Goal: Information Seeking & Learning: Check status

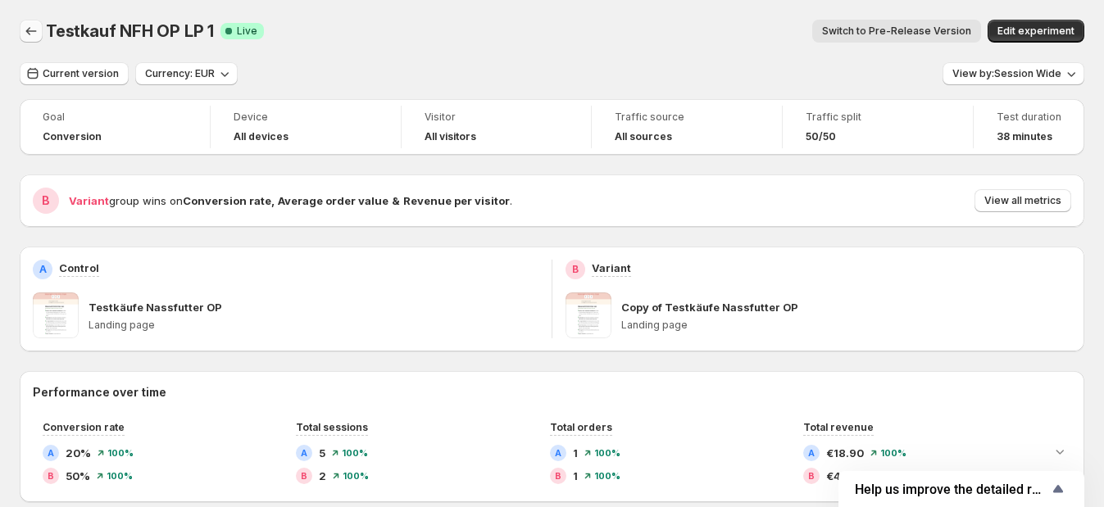
click at [35, 28] on icon "Back" at bounding box center [31, 31] width 16 height 16
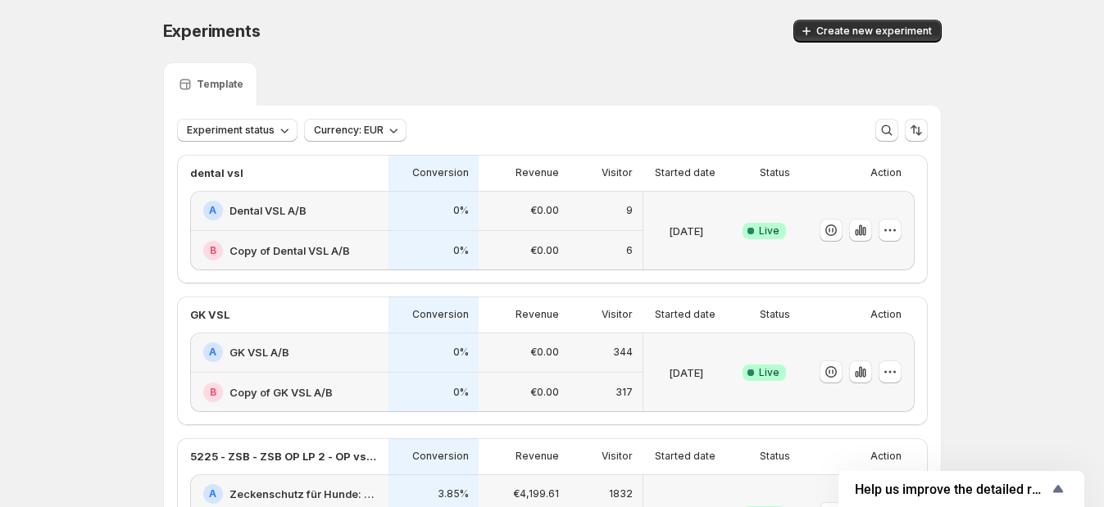
click at [288, 213] on h2 "Dental VSL A/B" at bounding box center [267, 210] width 77 height 16
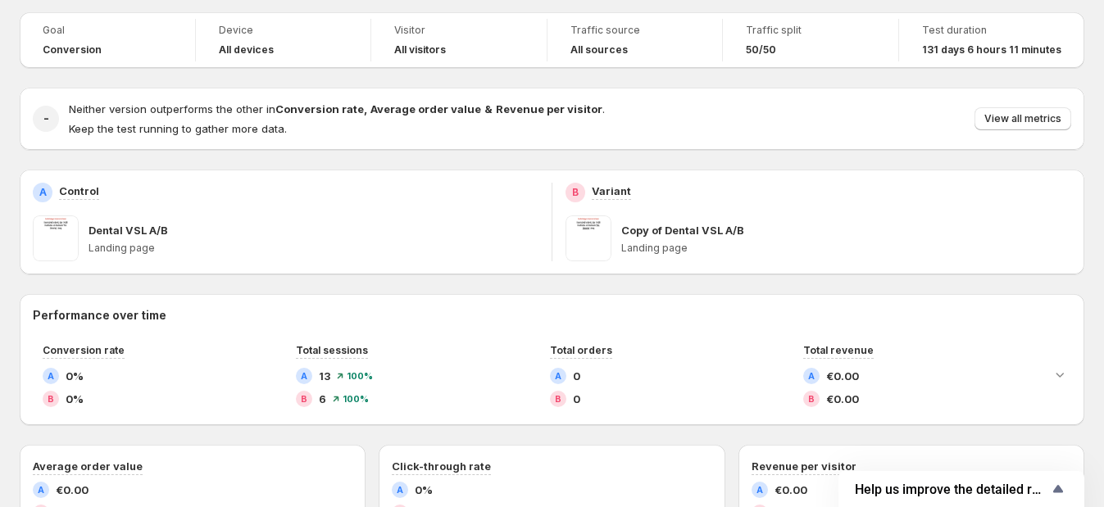
scroll to position [102, 0]
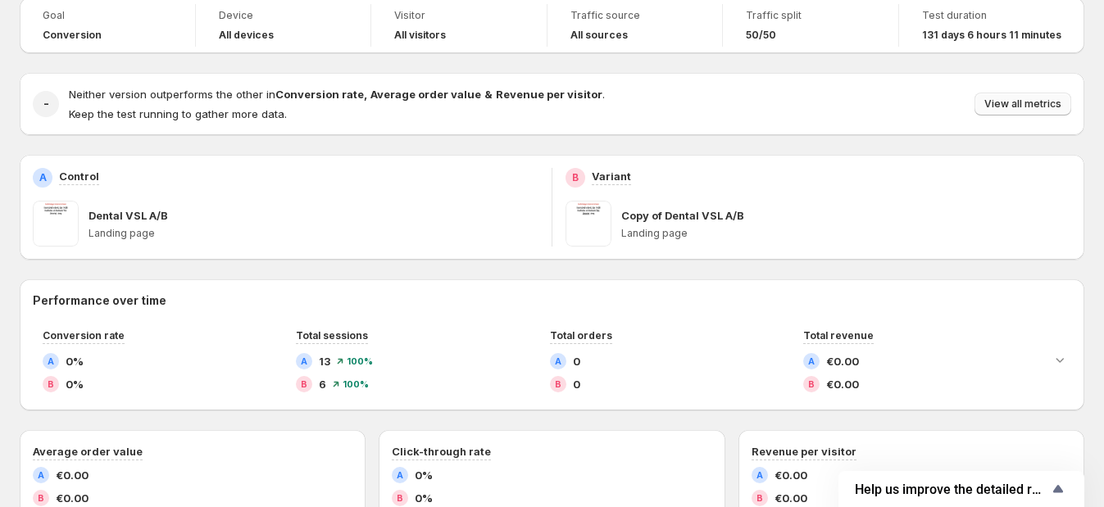
click at [995, 100] on button "View all metrics" at bounding box center [1022, 104] width 97 height 23
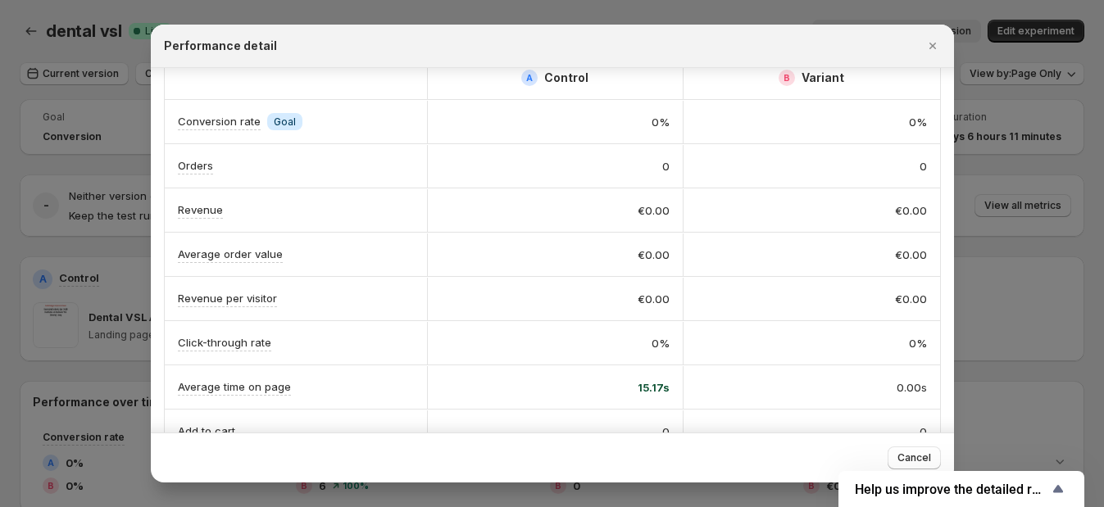
scroll to position [0, 0]
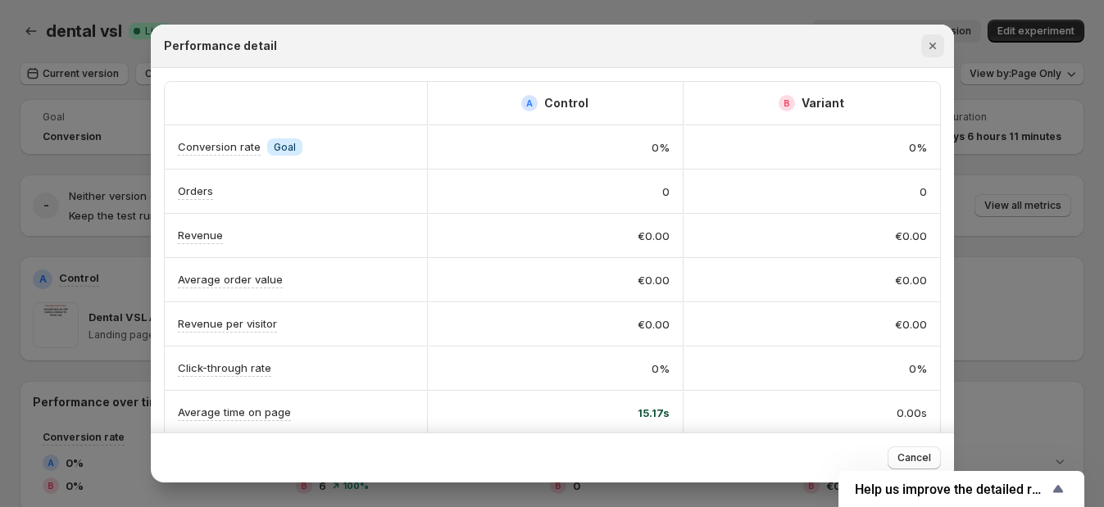
click at [930, 45] on icon "Close" at bounding box center [932, 46] width 16 height 16
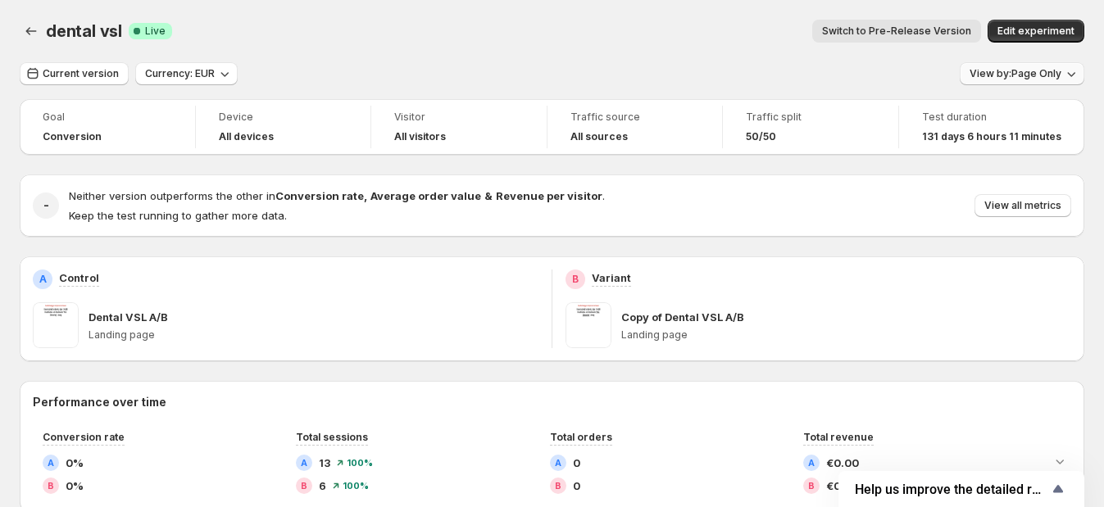
click at [1021, 68] on span "View by: Page Only" at bounding box center [1016, 73] width 92 height 13
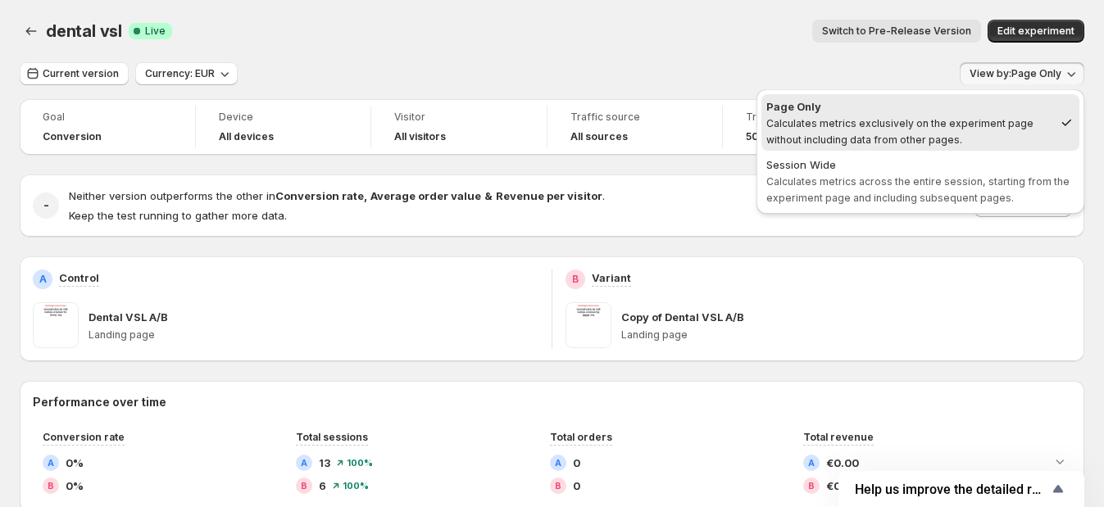
click at [1000, 108] on div "Page Only" at bounding box center [909, 106] width 287 height 16
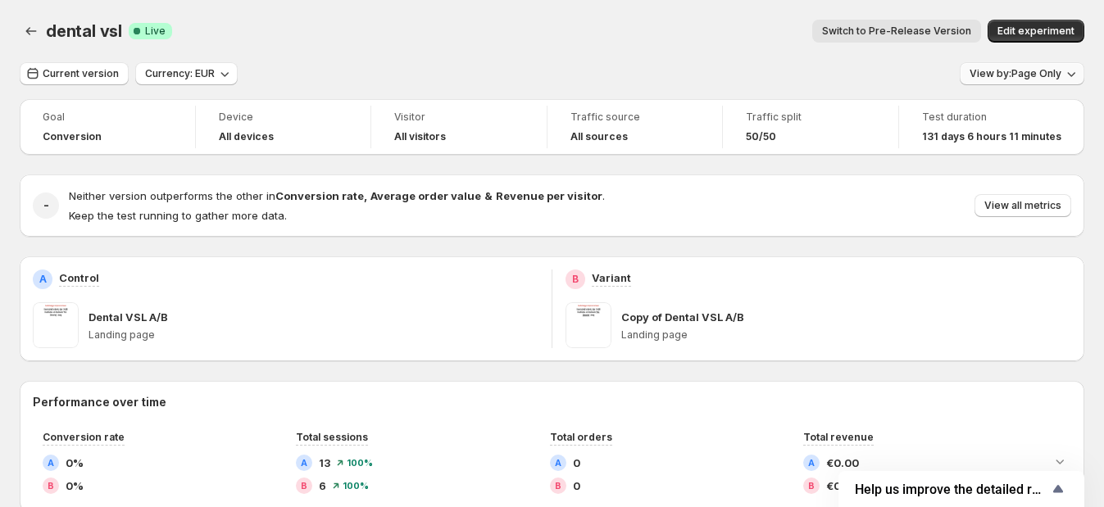
click at [1015, 70] on span "View by: Page Only" at bounding box center [1016, 73] width 92 height 13
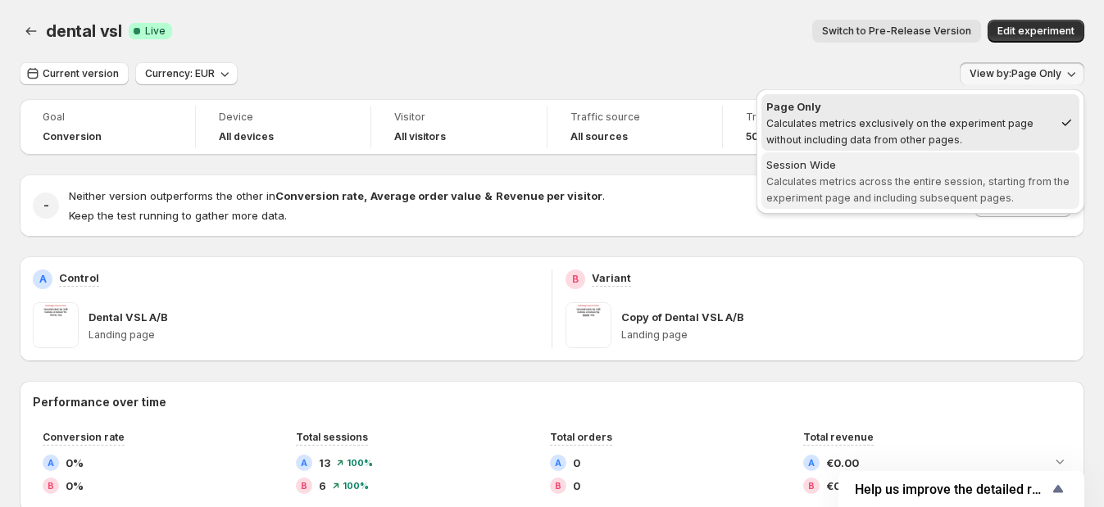
click at [979, 173] on span "Session Wide Calculates metrics across the entire session, starting from the ex…" at bounding box center [920, 181] width 308 height 48
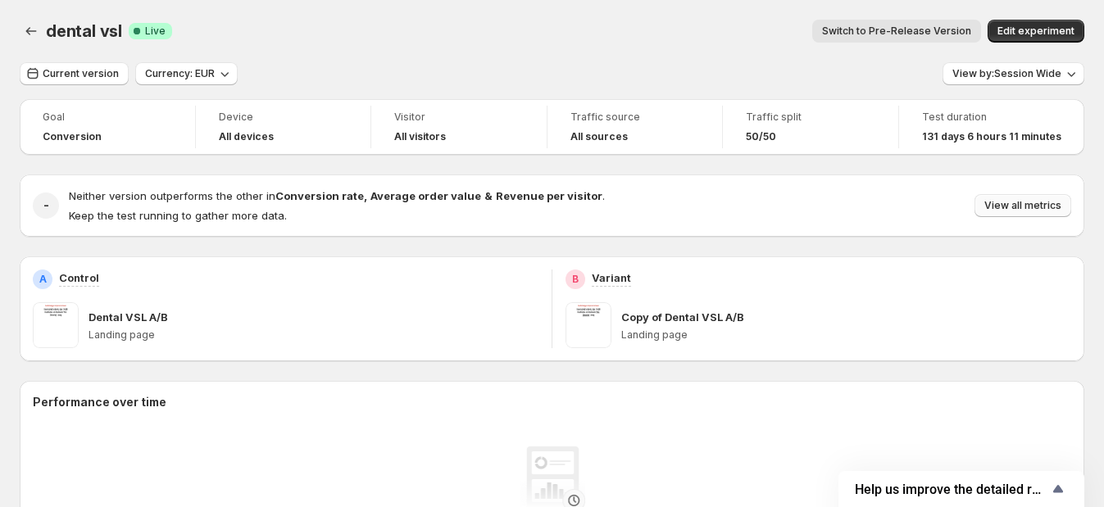
click at [1024, 207] on span "View all metrics" at bounding box center [1022, 205] width 77 height 13
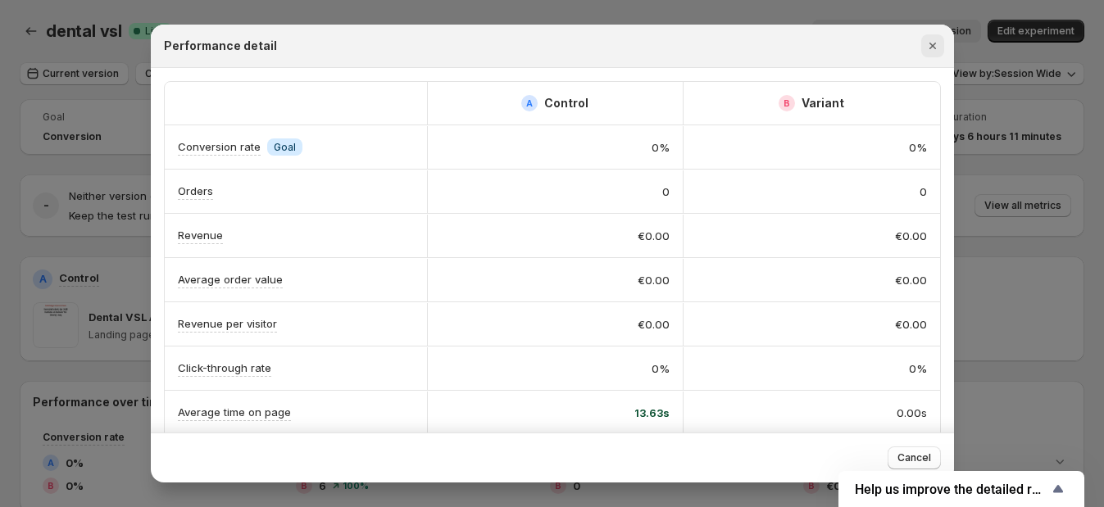
click at [930, 43] on icon "Close" at bounding box center [932, 46] width 16 height 16
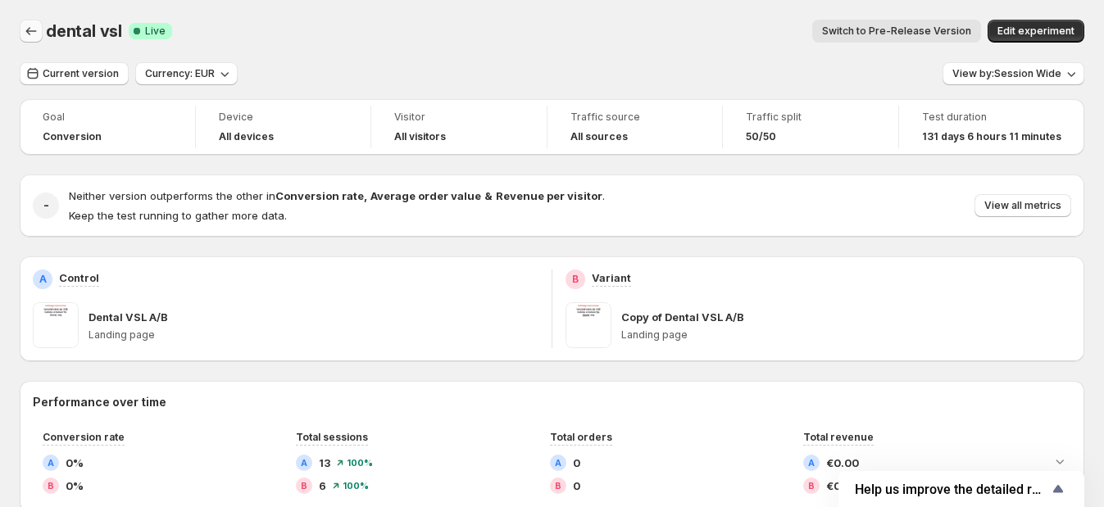
click at [34, 32] on icon "Back" at bounding box center [31, 31] width 16 height 16
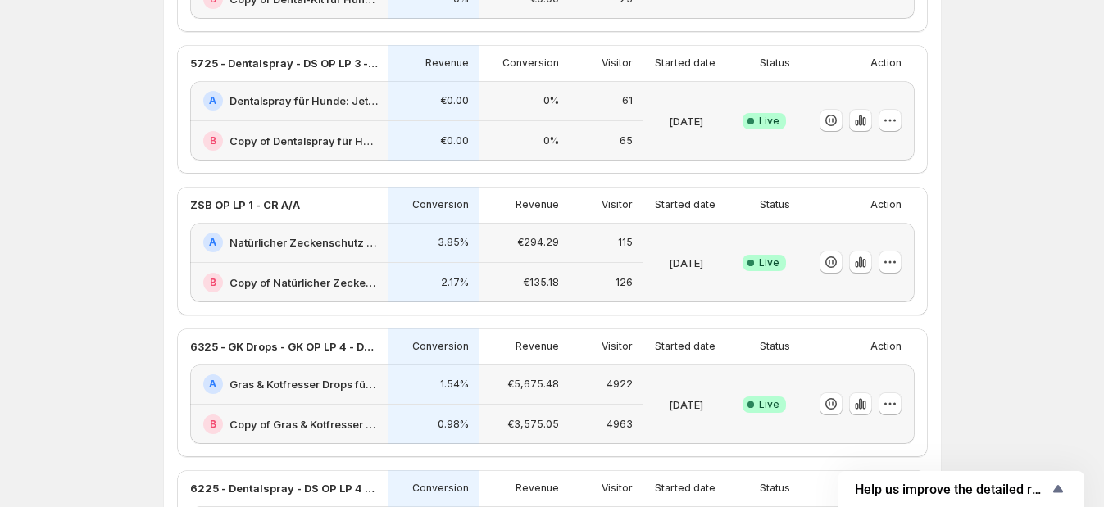
scroll to position [922, 0]
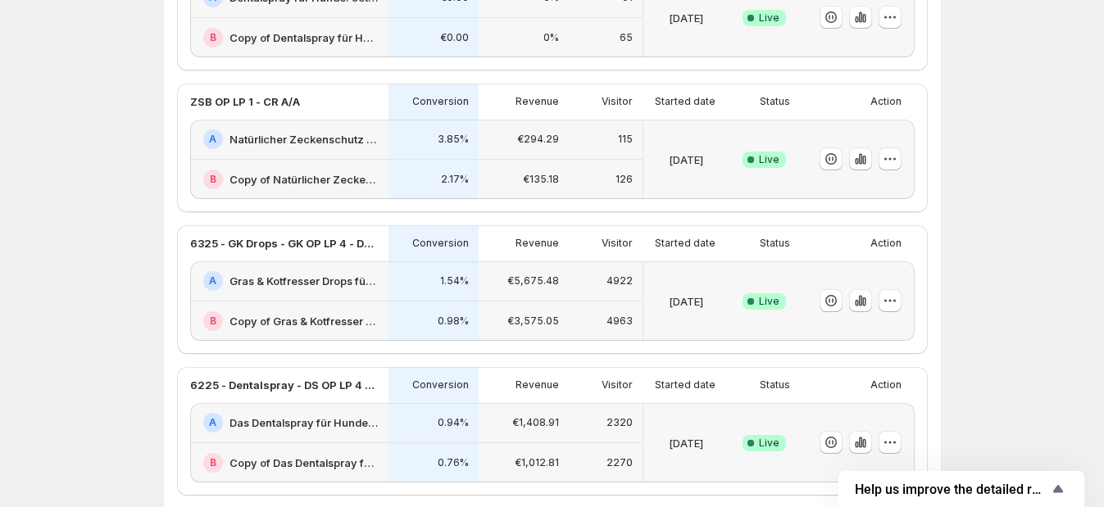
click at [267, 273] on h2 "Gras & Kotfresser Drops für Hunde: Jetzt Neukunden Deal sichern!-v1" at bounding box center [303, 281] width 149 height 16
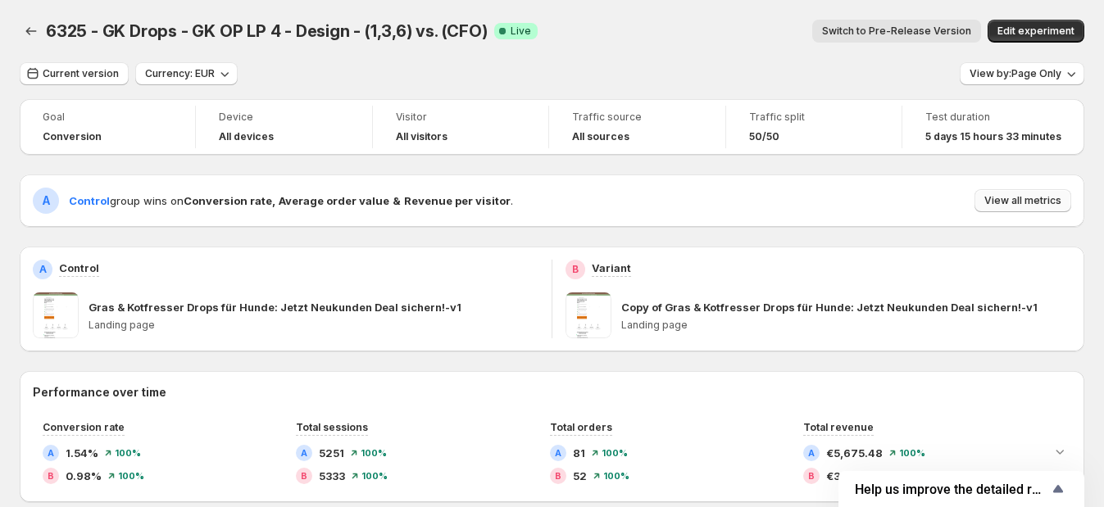
click at [1031, 205] on span "View all metrics" at bounding box center [1022, 200] width 77 height 13
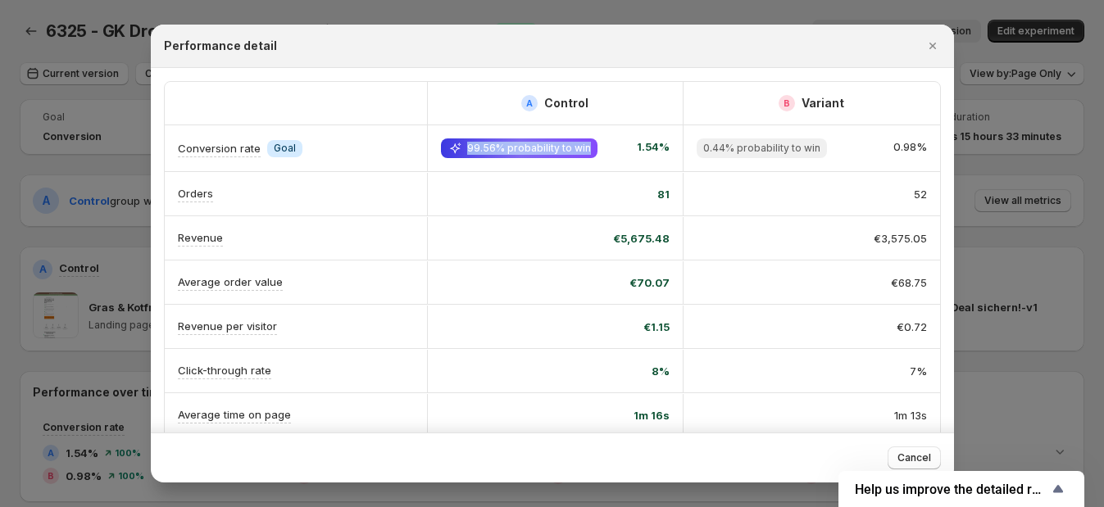
drag, startPoint x: 434, startPoint y: 150, endPoint x: 586, endPoint y: 145, distance: 151.7
click at [586, 145] on div "99.56% probability to win 1.54%" at bounding box center [555, 148] width 257 height 46
drag, startPoint x: 437, startPoint y: 149, endPoint x: 588, endPoint y: 149, distance: 151.6
click at [588, 149] on div "99.56% probability to win 1.54%" at bounding box center [555, 148] width 257 height 46
click at [557, 148] on span "99.56% probability to win" at bounding box center [529, 148] width 124 height 13
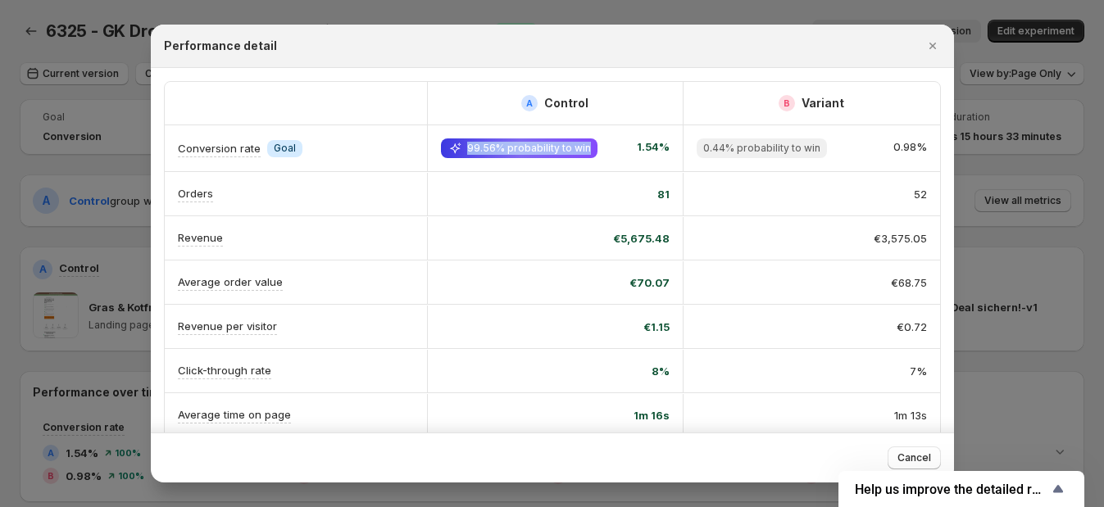
click at [557, 148] on span "99.56% probability to win" at bounding box center [529, 148] width 124 height 13
drag, startPoint x: 463, startPoint y: 152, endPoint x: 825, endPoint y: 153, distance: 362.3
click at [825, 153] on div "Conversion rate Info Goal 99.56% probability to win 1.54% 0.44% probability to …" at bounding box center [552, 148] width 775 height 46
click at [567, 160] on div "99.56% probability to win 1.54%" at bounding box center [555, 148] width 257 height 46
click at [926, 47] on icon "Close" at bounding box center [932, 46] width 16 height 16
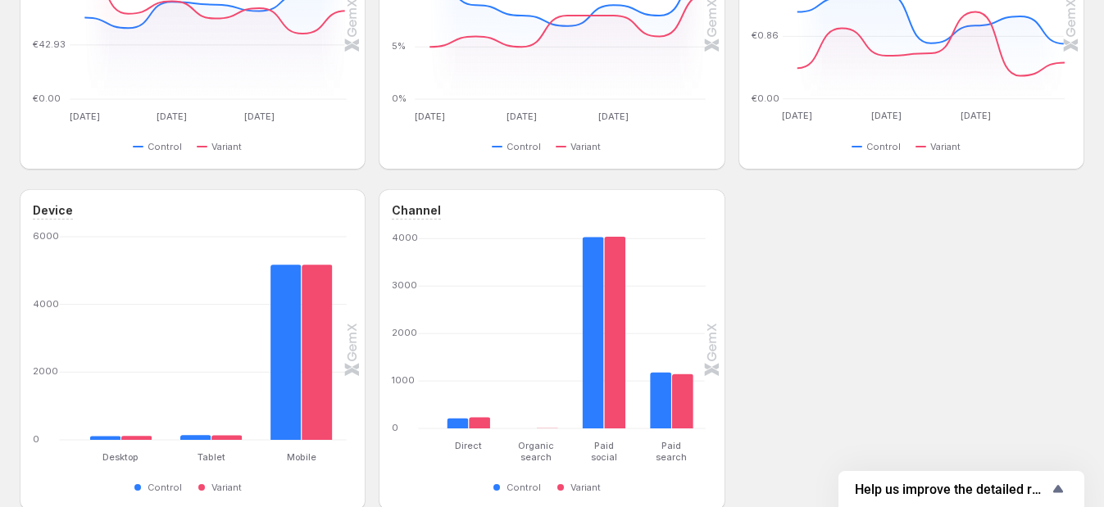
scroll to position [733, 0]
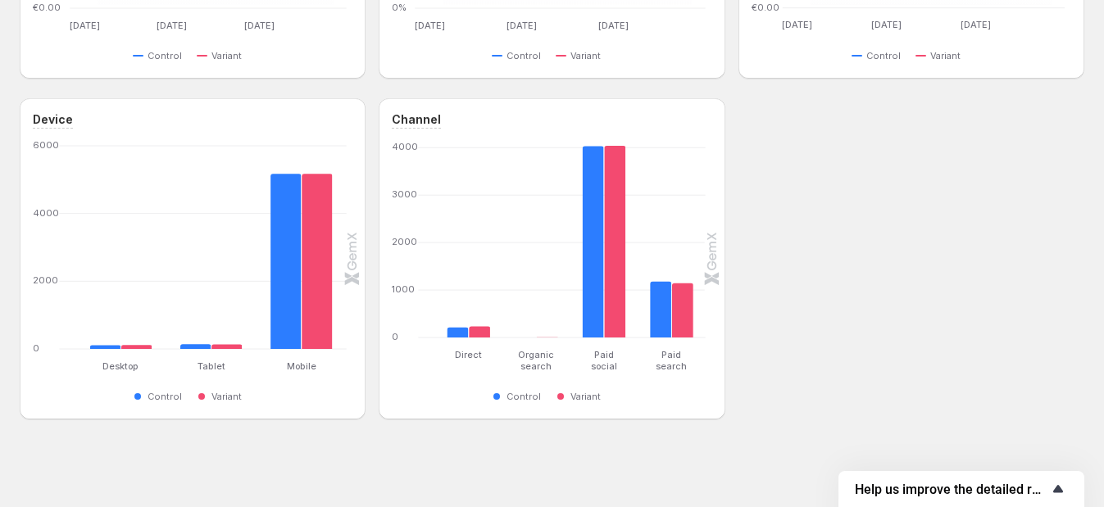
click at [1057, 493] on icon "Show survey - Help us improve the detailed report for A/B campaigns" at bounding box center [1058, 489] width 20 height 20
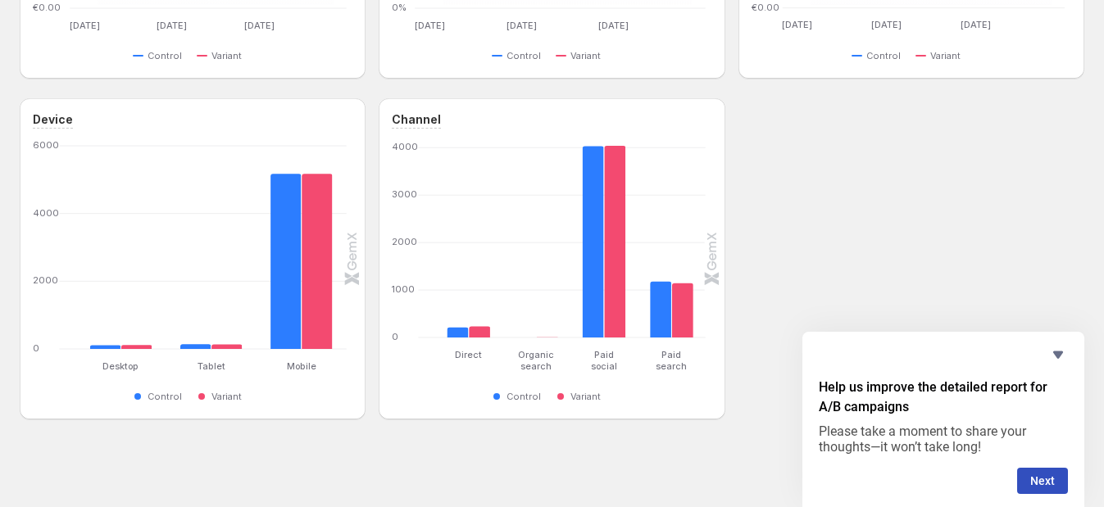
click at [937, 156] on div "Device Desktop Desktop Tablet Tablet Mobile Mobile [PHONE_NUMBER] Control Varia…" at bounding box center [552, 258] width 1065 height 321
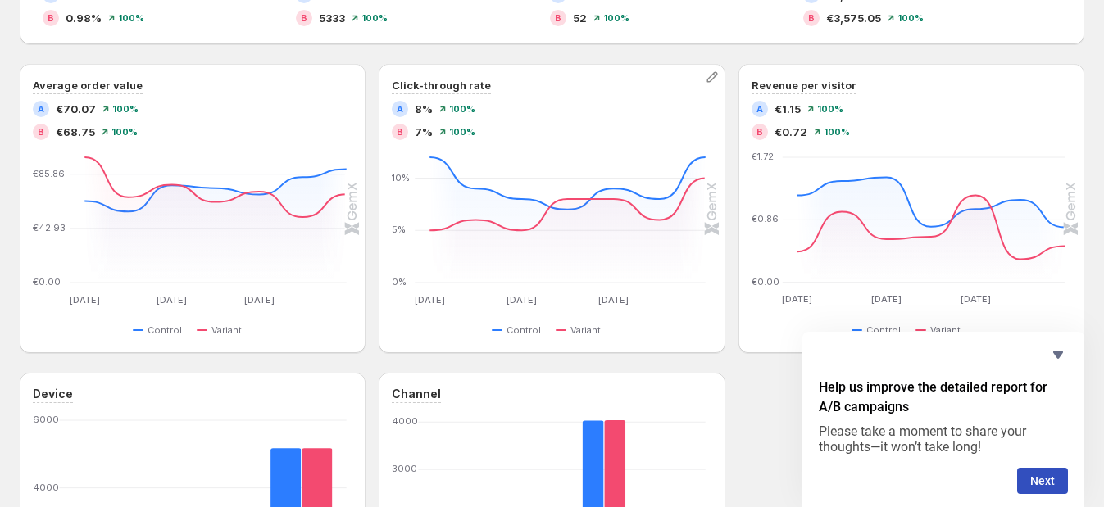
scroll to position [426, 0]
